Goal: Task Accomplishment & Management: Use online tool/utility

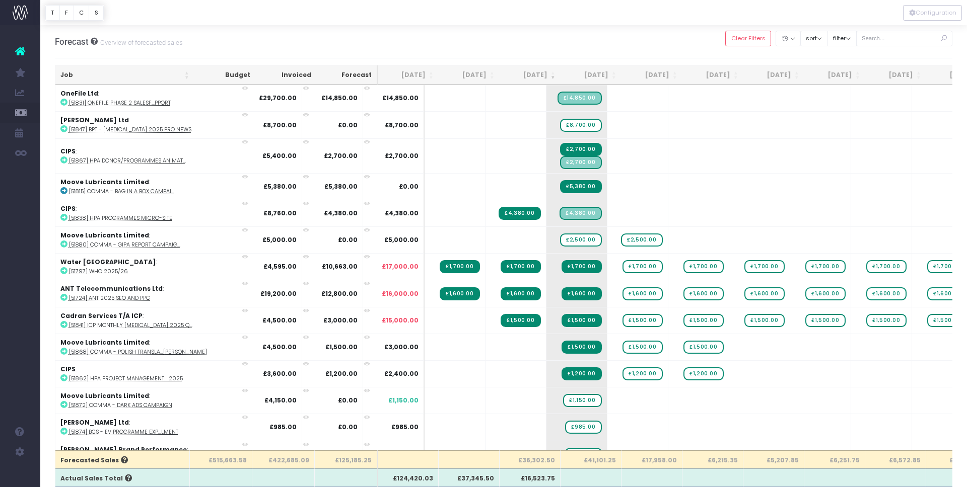
scroll to position [0, 1]
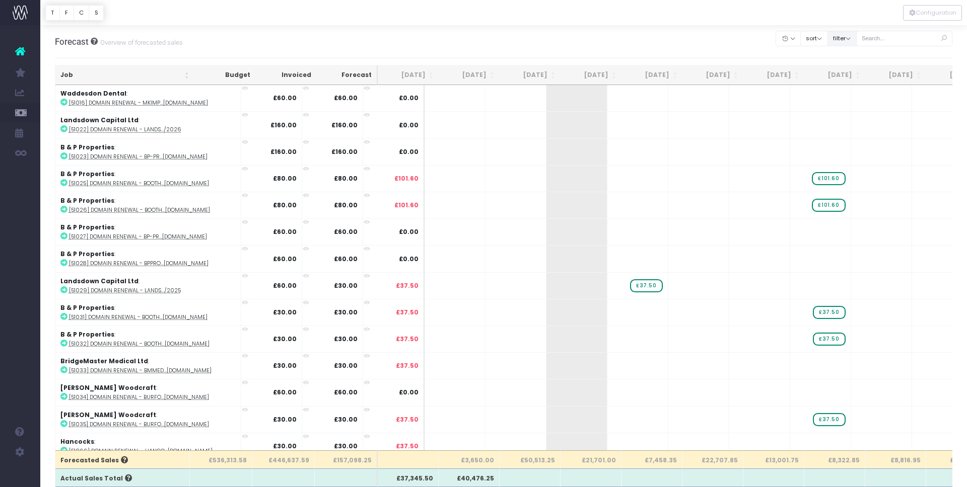
click at [856, 38] on button "filter" at bounding box center [841, 39] width 29 height 16
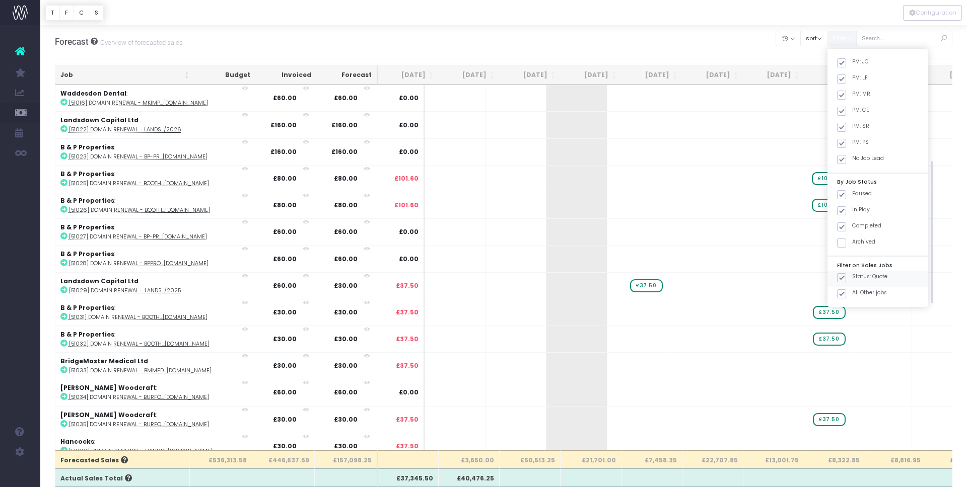
scroll to position [123, 0]
click at [846, 210] on span at bounding box center [841, 210] width 9 height 9
click at [852, 210] on input "Status: Quote" at bounding box center [855, 208] width 7 height 7
click at [861, 313] on button "Apply" at bounding box center [850, 314] width 30 height 17
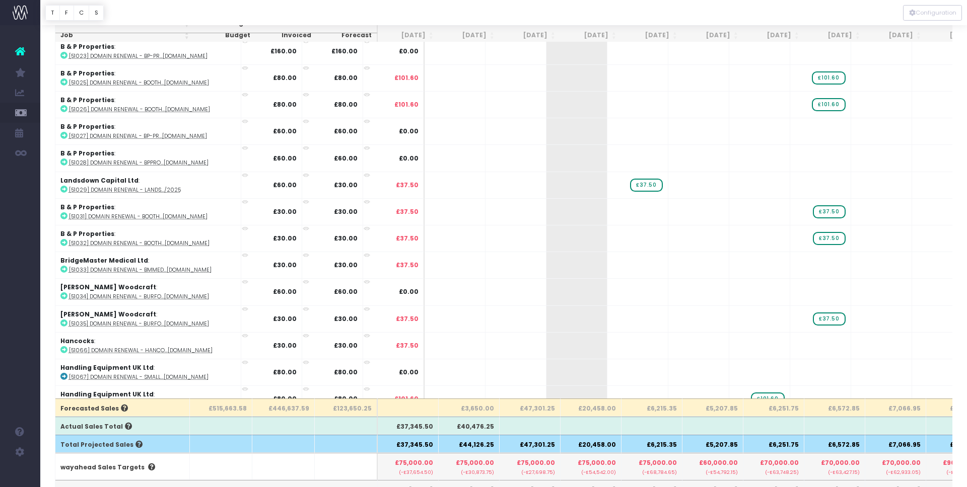
scroll to position [50, 0]
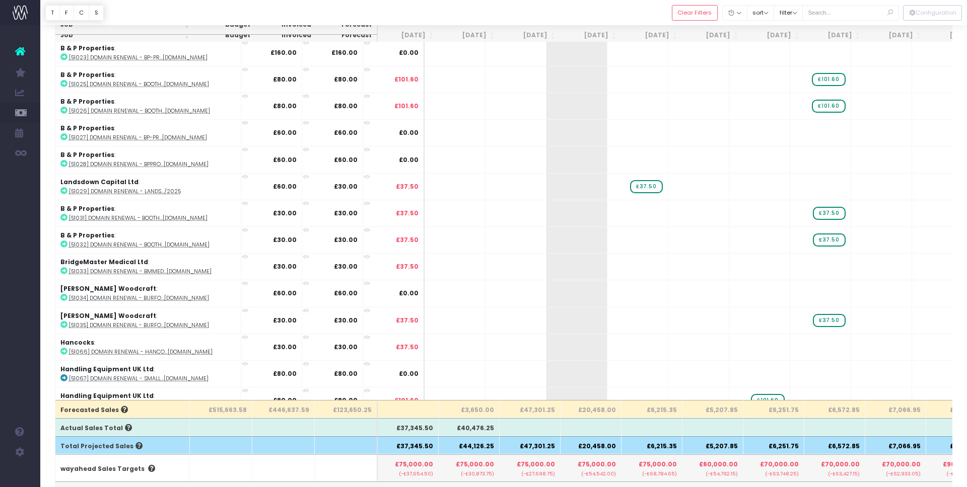
click at [481, 412] on th "£3,650.00" at bounding box center [469, 409] width 61 height 18
copy th "3,650.00"
click at [544, 407] on th "£47,301.25" at bounding box center [530, 409] width 61 height 18
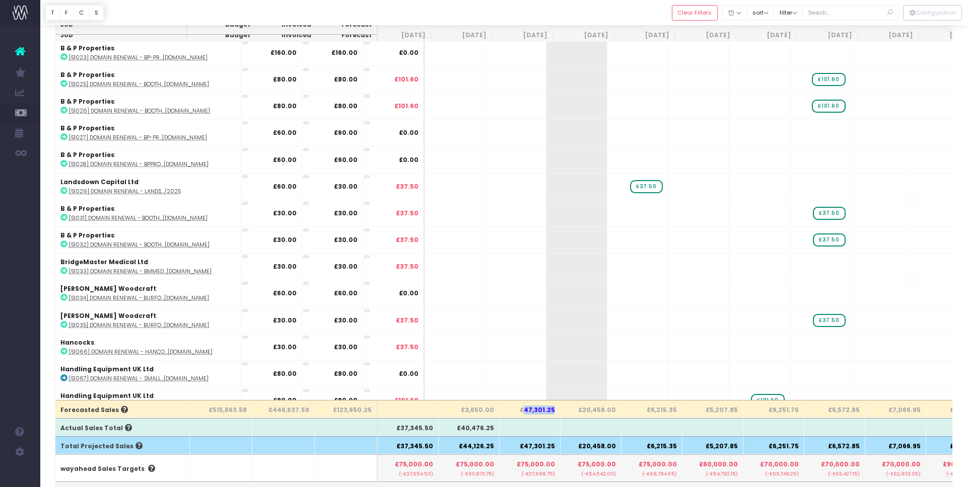
copy th "47,301.25"
click at [592, 407] on th "£20,458.00" at bounding box center [590, 409] width 61 height 18
copy th "20,458.00"
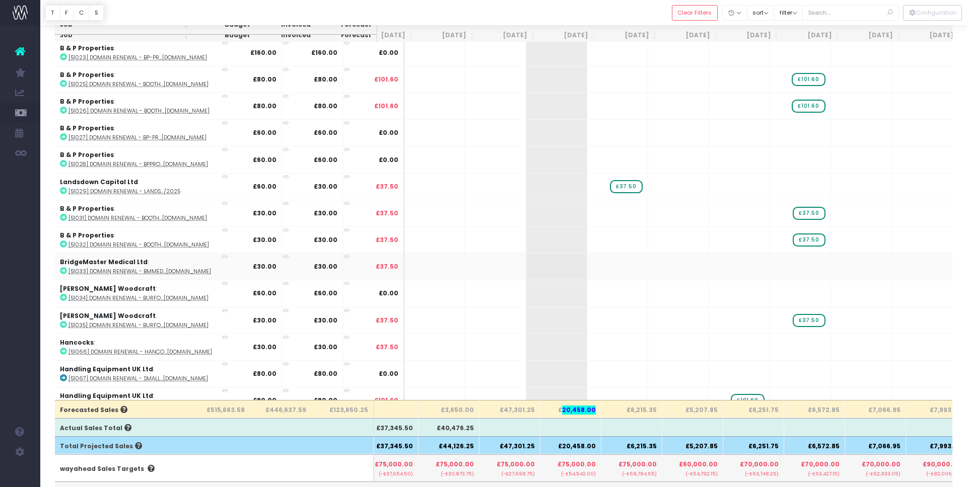
scroll to position [0, 0]
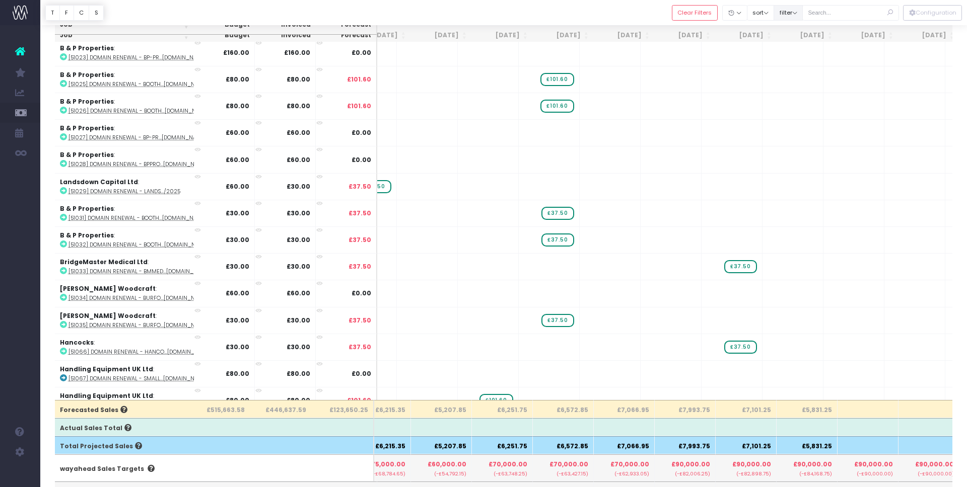
click at [803, 12] on button "filter" at bounding box center [787, 13] width 29 height 16
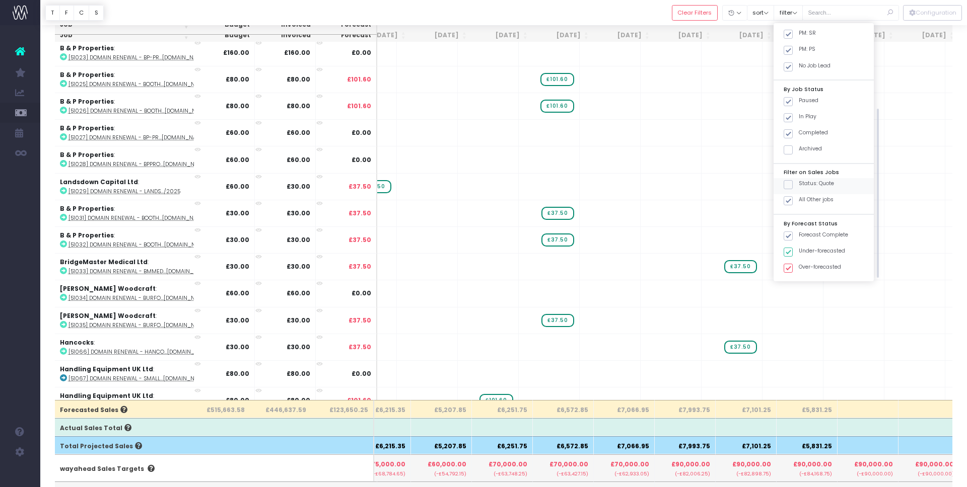
click at [793, 182] on span at bounding box center [787, 184] width 9 height 9
click at [801, 182] on input "Status: Quote" at bounding box center [802, 183] width 7 height 7
checkbox input "true"
click at [793, 201] on span at bounding box center [787, 200] width 9 height 9
click at [799, 201] on input "All Other jobs" at bounding box center [802, 199] width 7 height 7
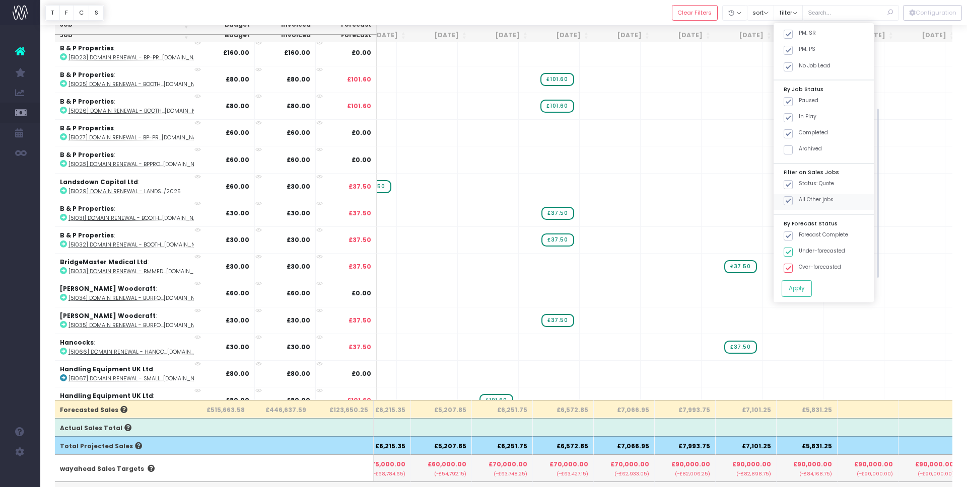
checkbox input "false"
drag, startPoint x: 801, startPoint y: 296, endPoint x: 3, endPoint y: 275, distance: 798.9
click at [801, 296] on button "Apply" at bounding box center [796, 288] width 30 height 17
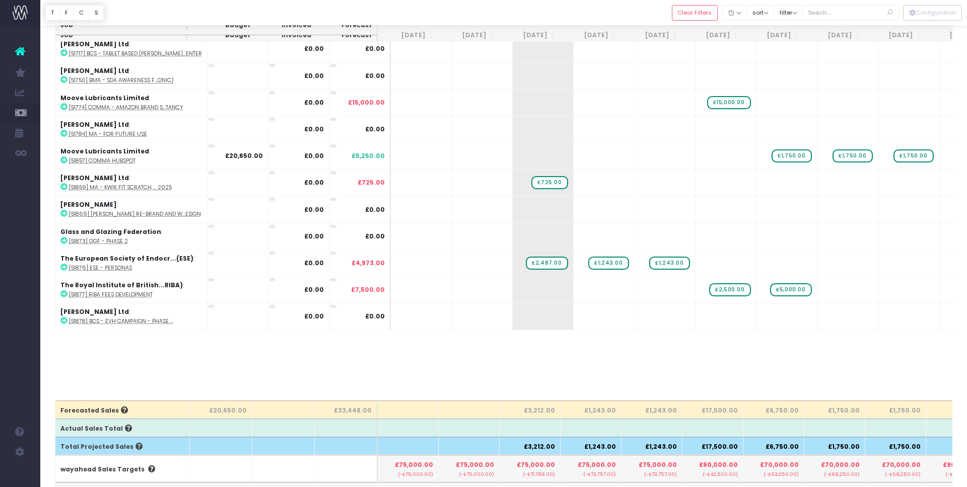
click at [534, 410] on th "£3,212.00" at bounding box center [530, 410] width 61 height 18
copy th "3,212.00"
